Goal: Answer question/provide support

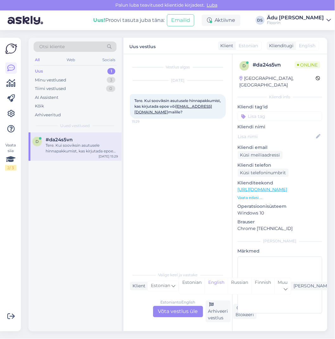
click at [188, 311] on div "Estonian to English Võta vestlus üle" at bounding box center [178, 311] width 50 height 11
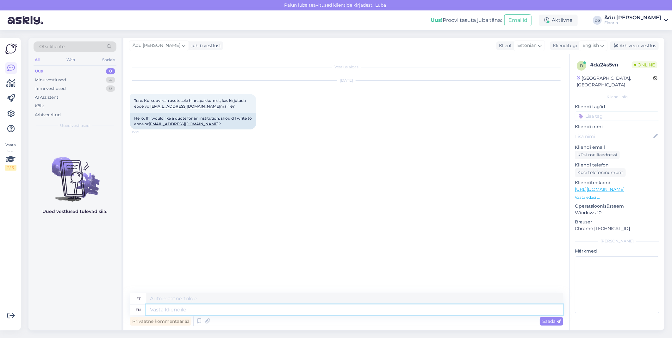
click at [232, 311] on textarea at bounding box center [354, 310] width 417 height 11
click at [334, 48] on span "English" at bounding box center [591, 45] width 16 height 7
type input "es"
click at [334, 83] on link "Estonian" at bounding box center [579, 84] width 70 height 10
click at [255, 311] on textarea at bounding box center [347, 308] width 434 height 13
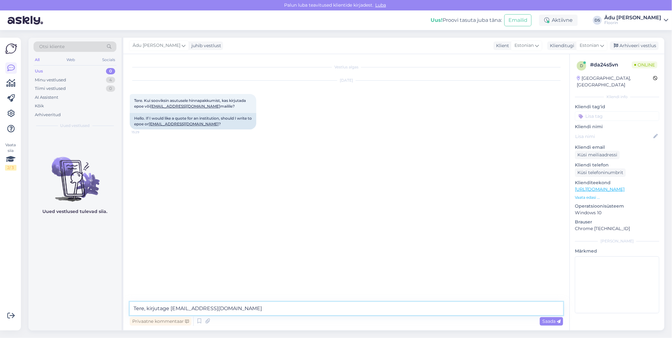
drag, startPoint x: 214, startPoint y: 308, endPoint x: 171, endPoint y: 308, distance: 43.1
click at [171, 308] on textarea "Tere, kirjutage [EMAIL_ADDRESS][DOMAIN_NAME]" at bounding box center [347, 308] width 434 height 13
type textarea "Tere, ei ole oluline, suuname alati õigele inimesele - oleneb sisust."
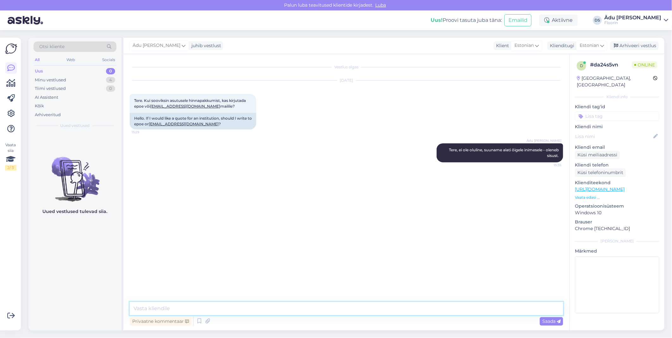
click at [301, 311] on textarea at bounding box center [347, 308] width 434 height 13
type textarea "K"
